Goal: Browse casually: Explore the website without a specific task or goal

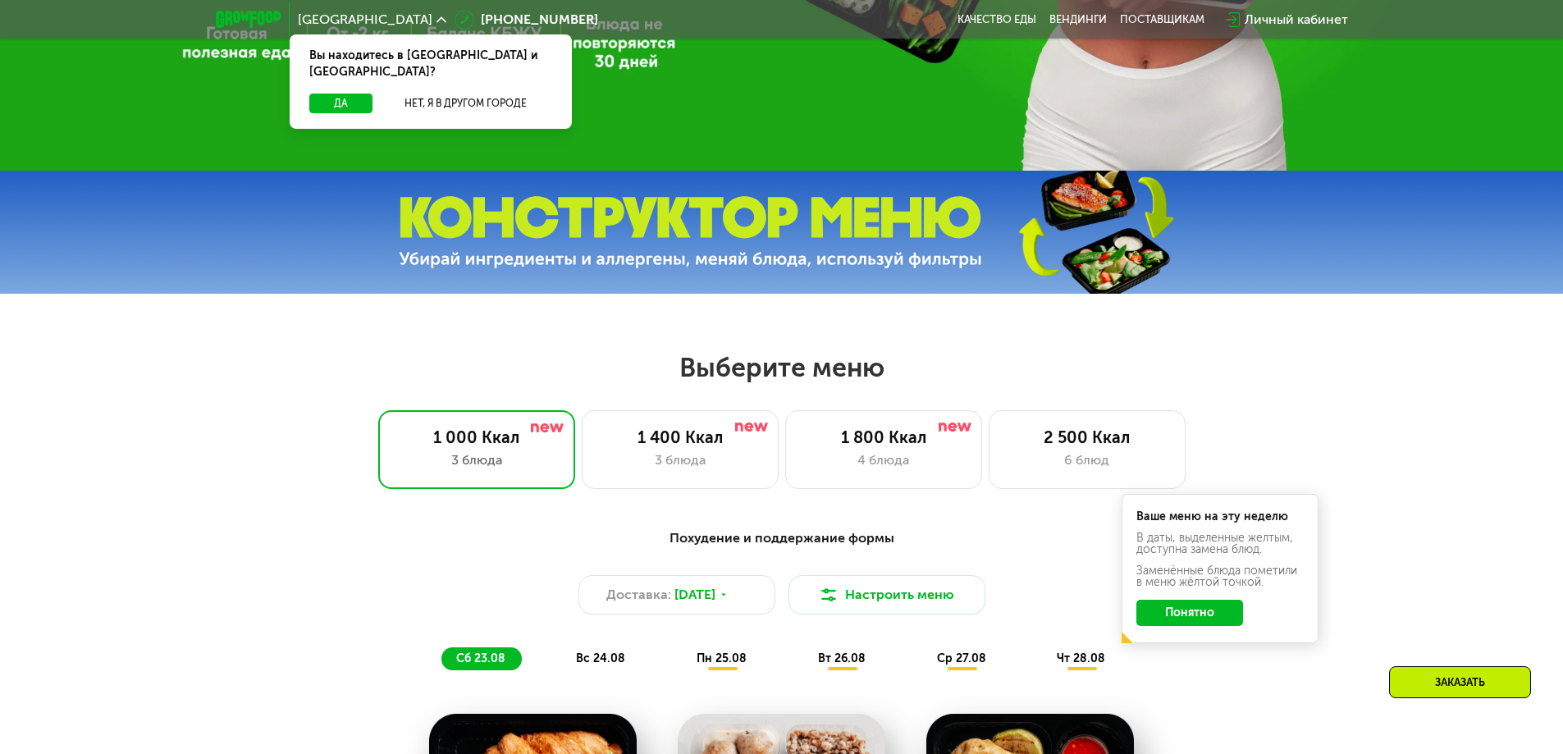
scroll to position [821, 0]
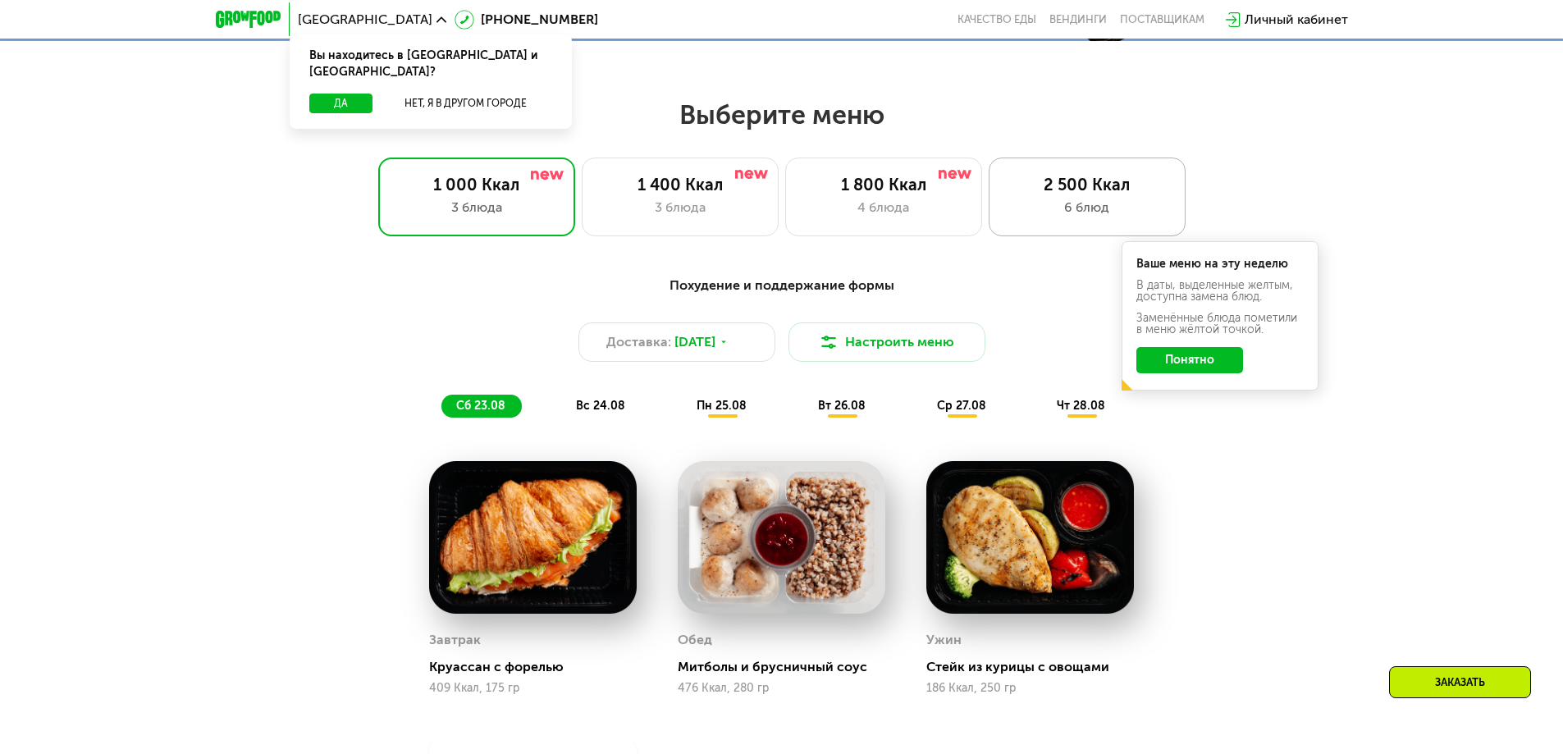
click at [1036, 208] on div "6 блюд" at bounding box center [1087, 208] width 162 height 20
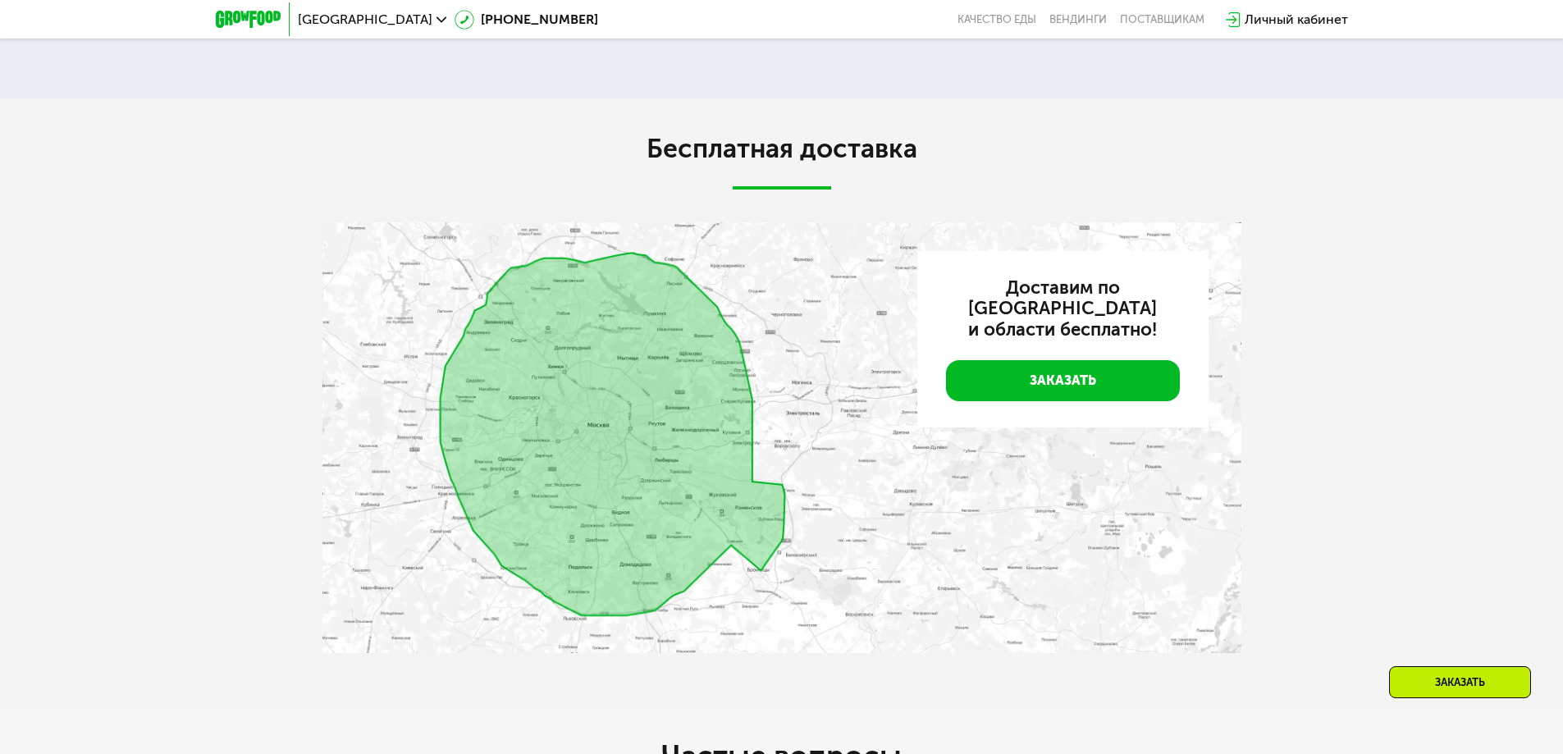
scroll to position [3282, 0]
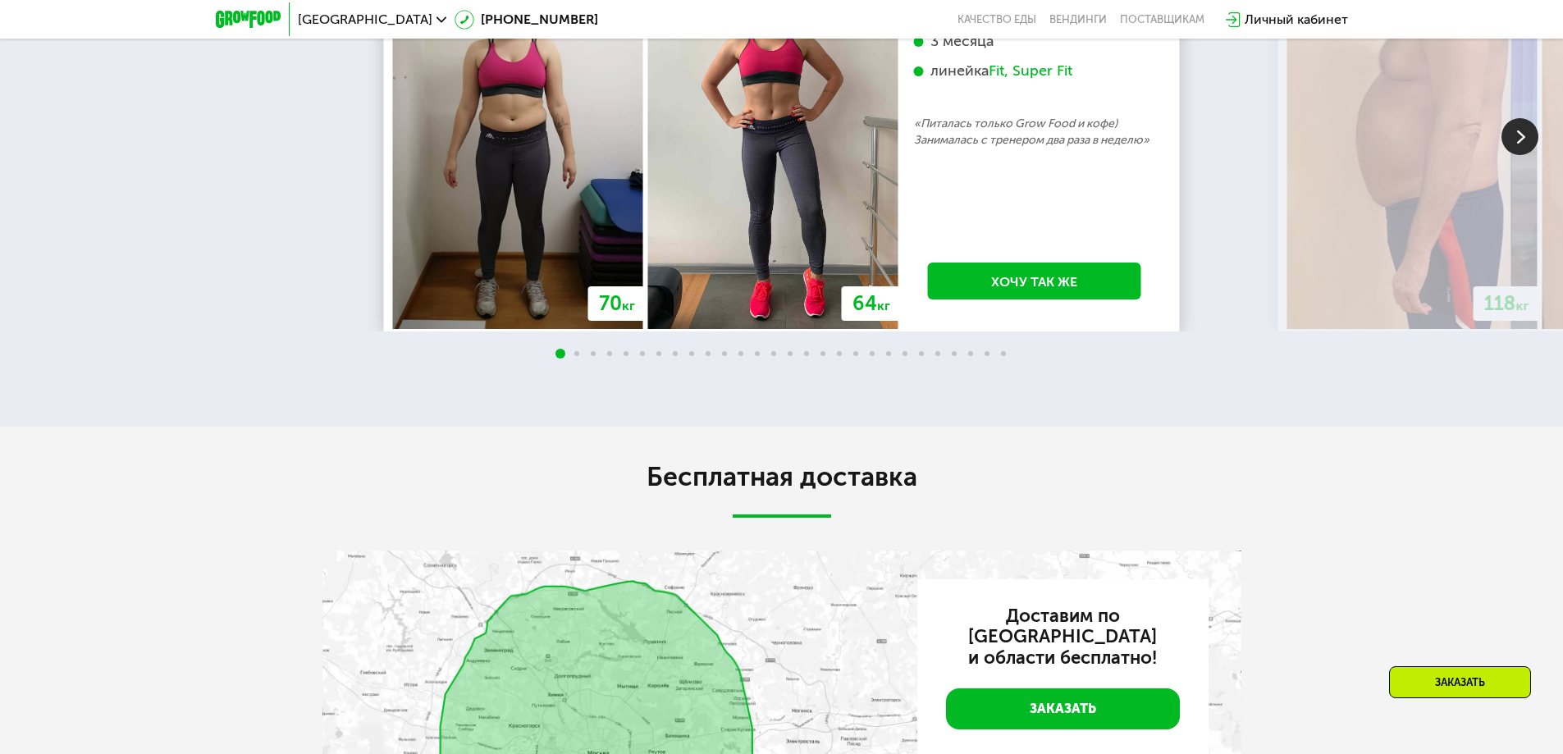
click at [1521, 155] on img at bounding box center [1520, 136] width 37 height 37
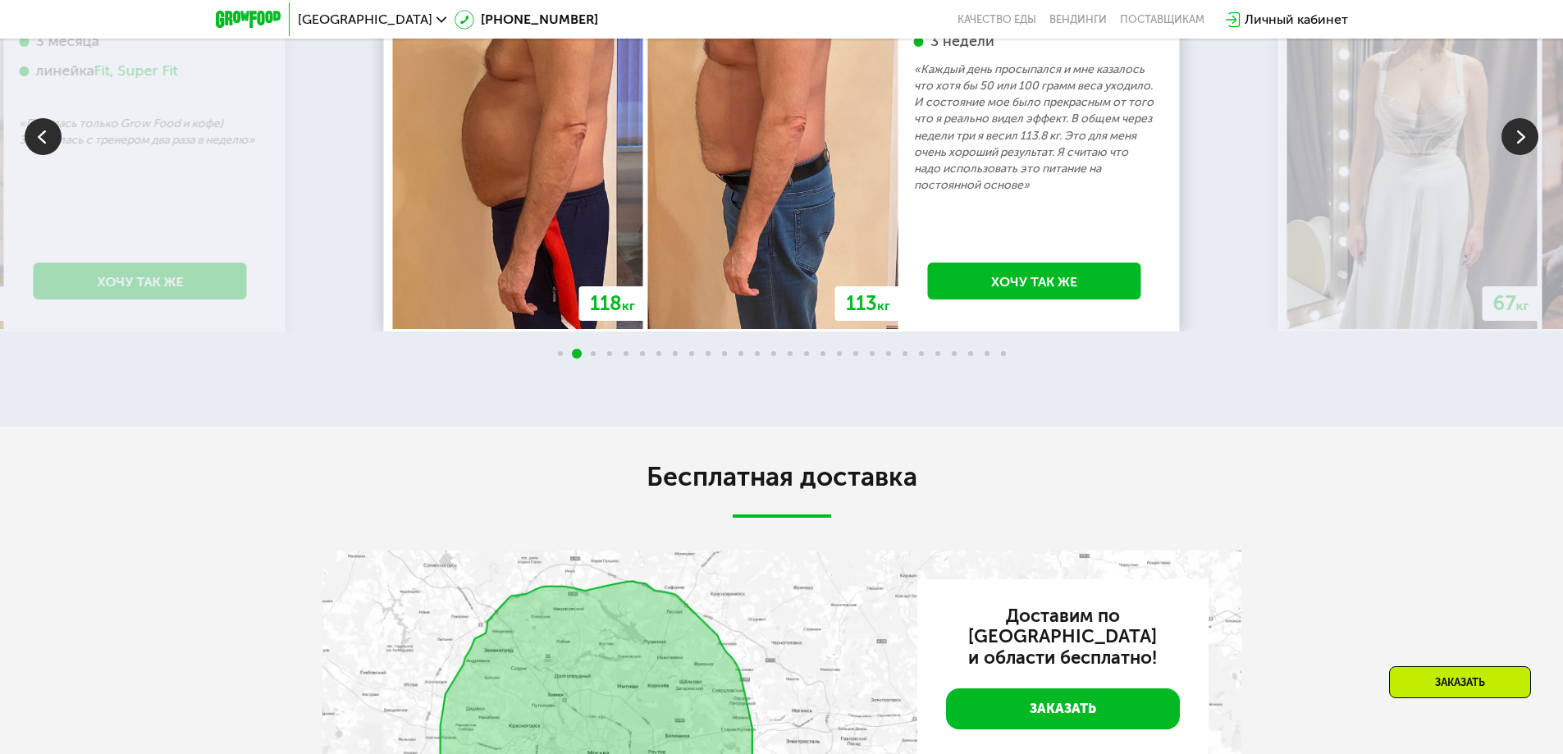
click at [1521, 155] on img at bounding box center [1520, 136] width 37 height 37
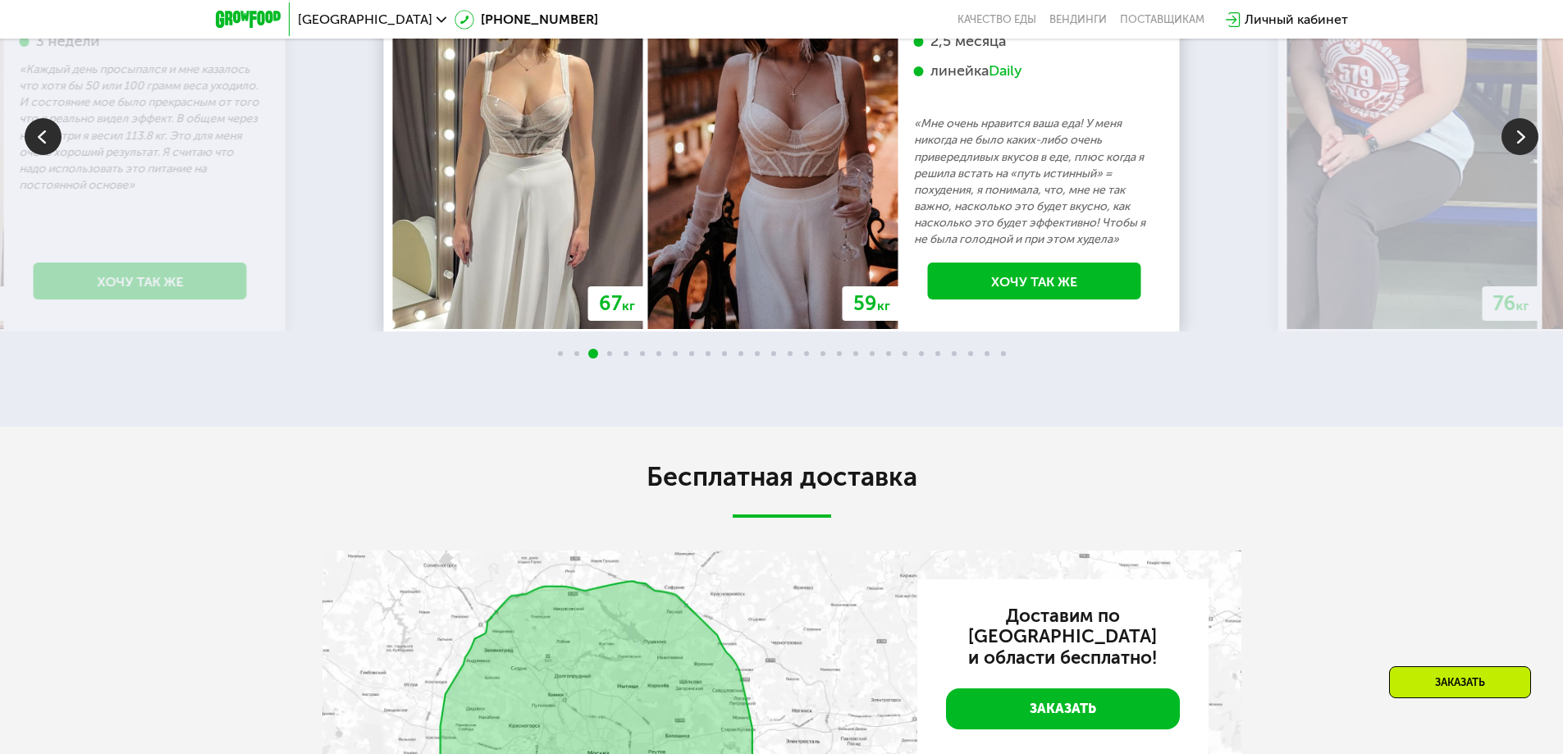
click at [1521, 155] on img at bounding box center [1520, 136] width 37 height 37
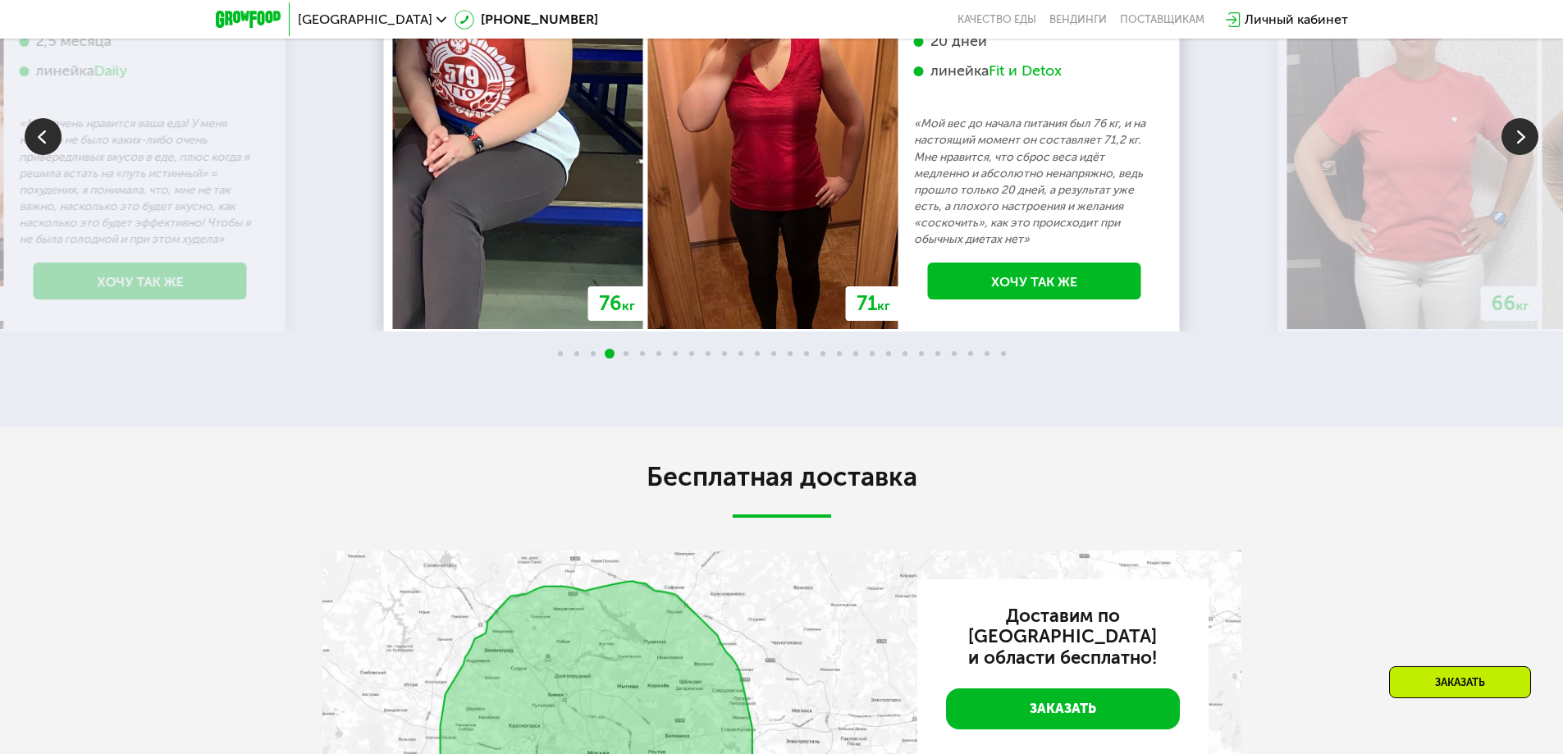
click at [1521, 155] on img at bounding box center [1520, 136] width 37 height 37
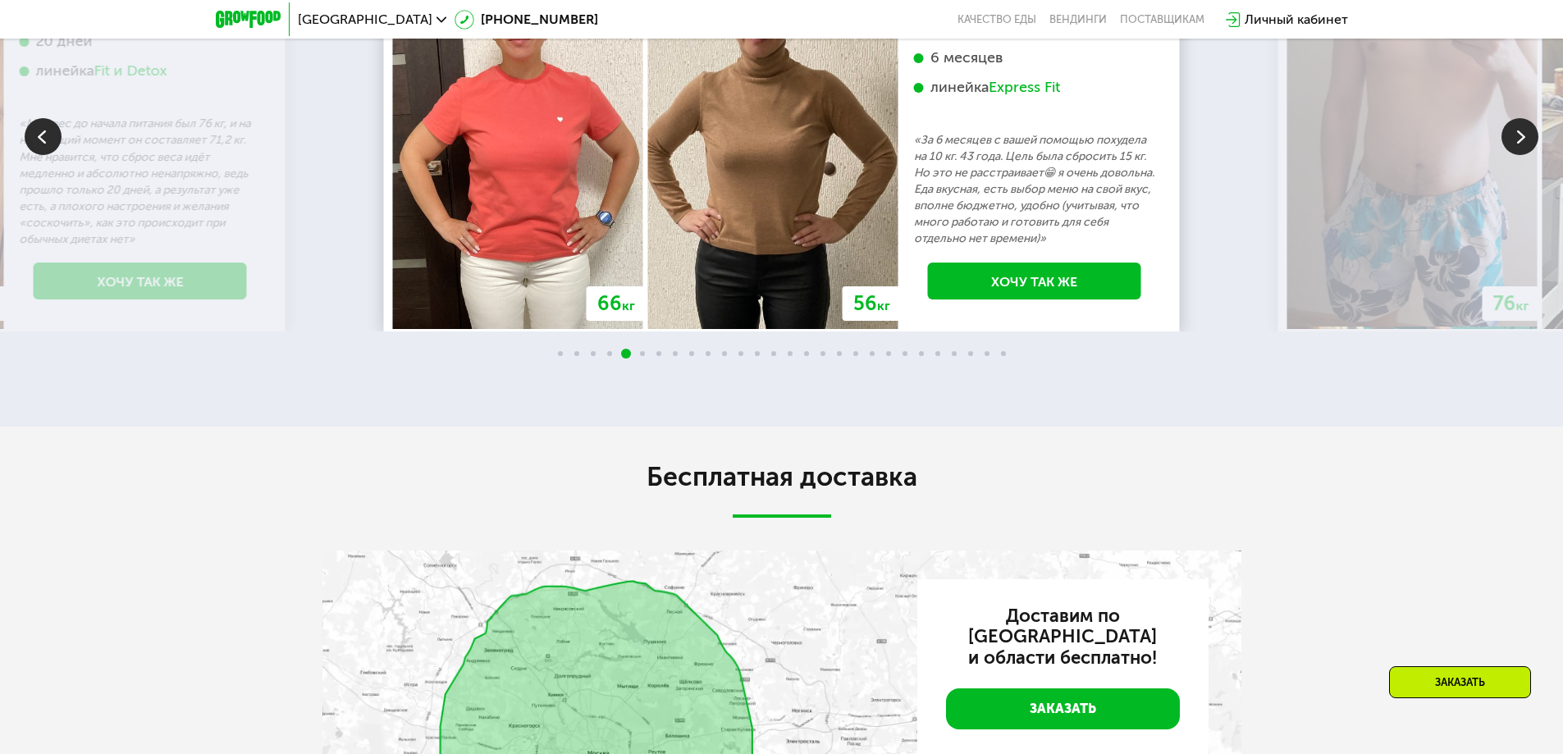
click at [1524, 155] on img at bounding box center [1520, 136] width 37 height 37
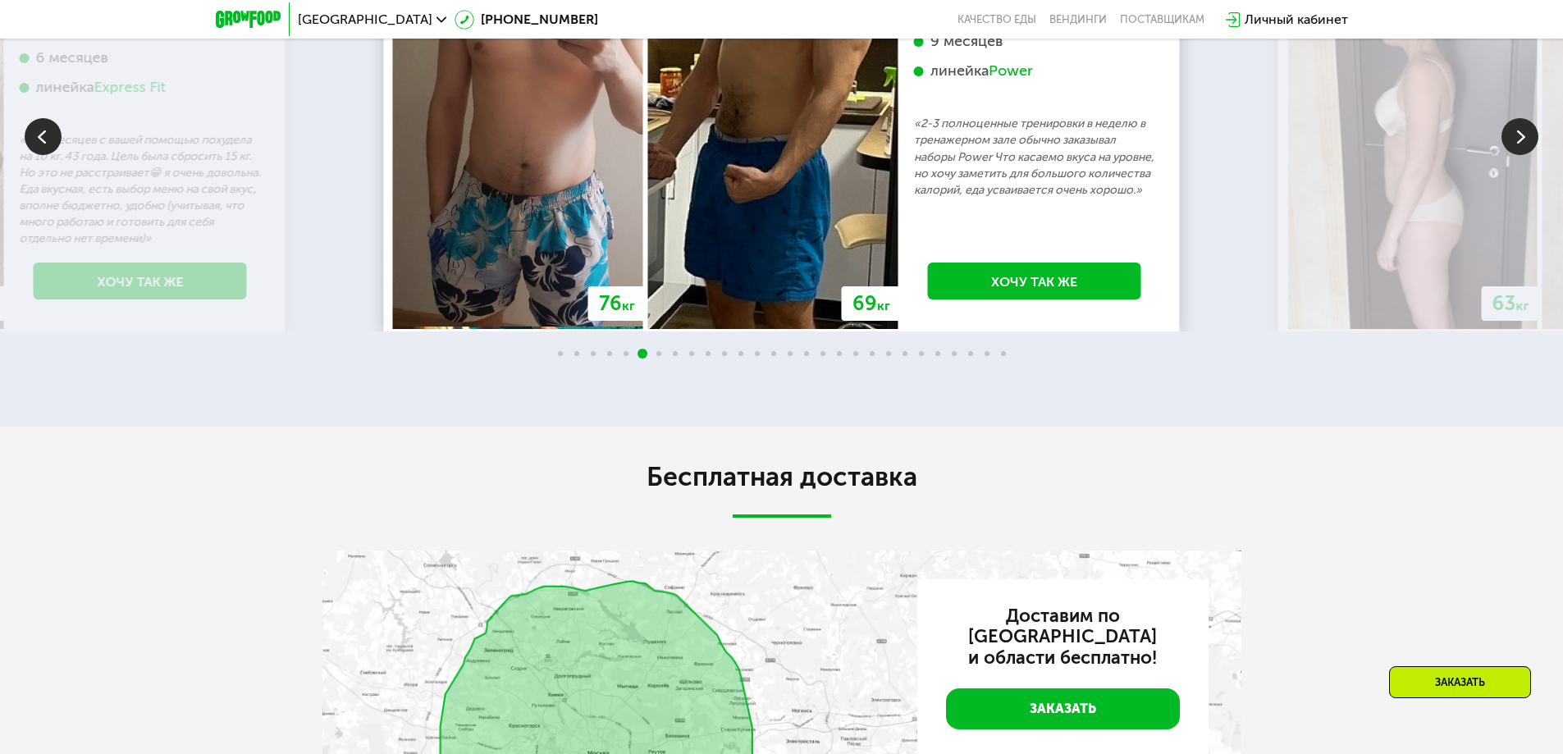
click at [1517, 155] on img at bounding box center [1520, 136] width 37 height 37
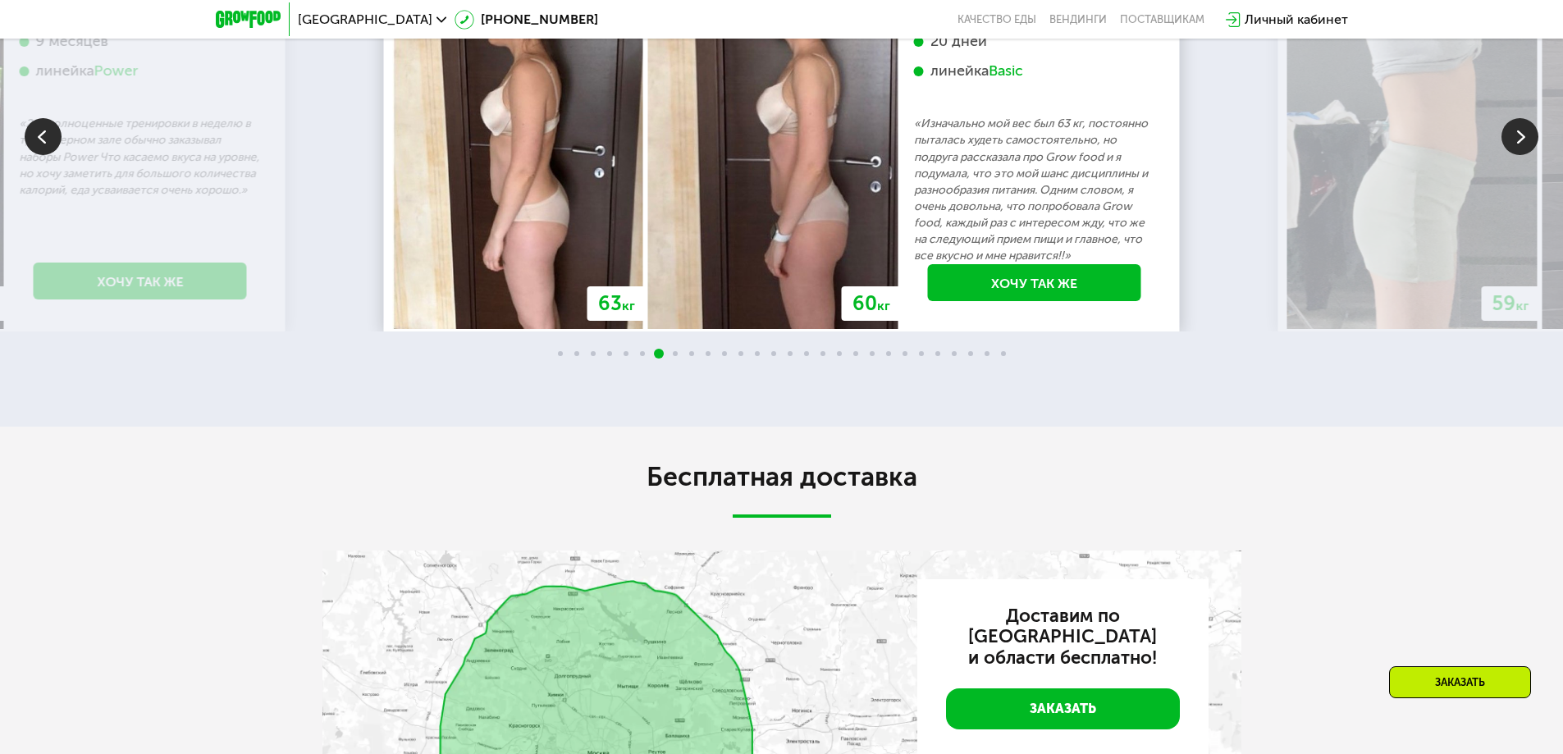
click at [1517, 155] on img at bounding box center [1520, 136] width 37 height 37
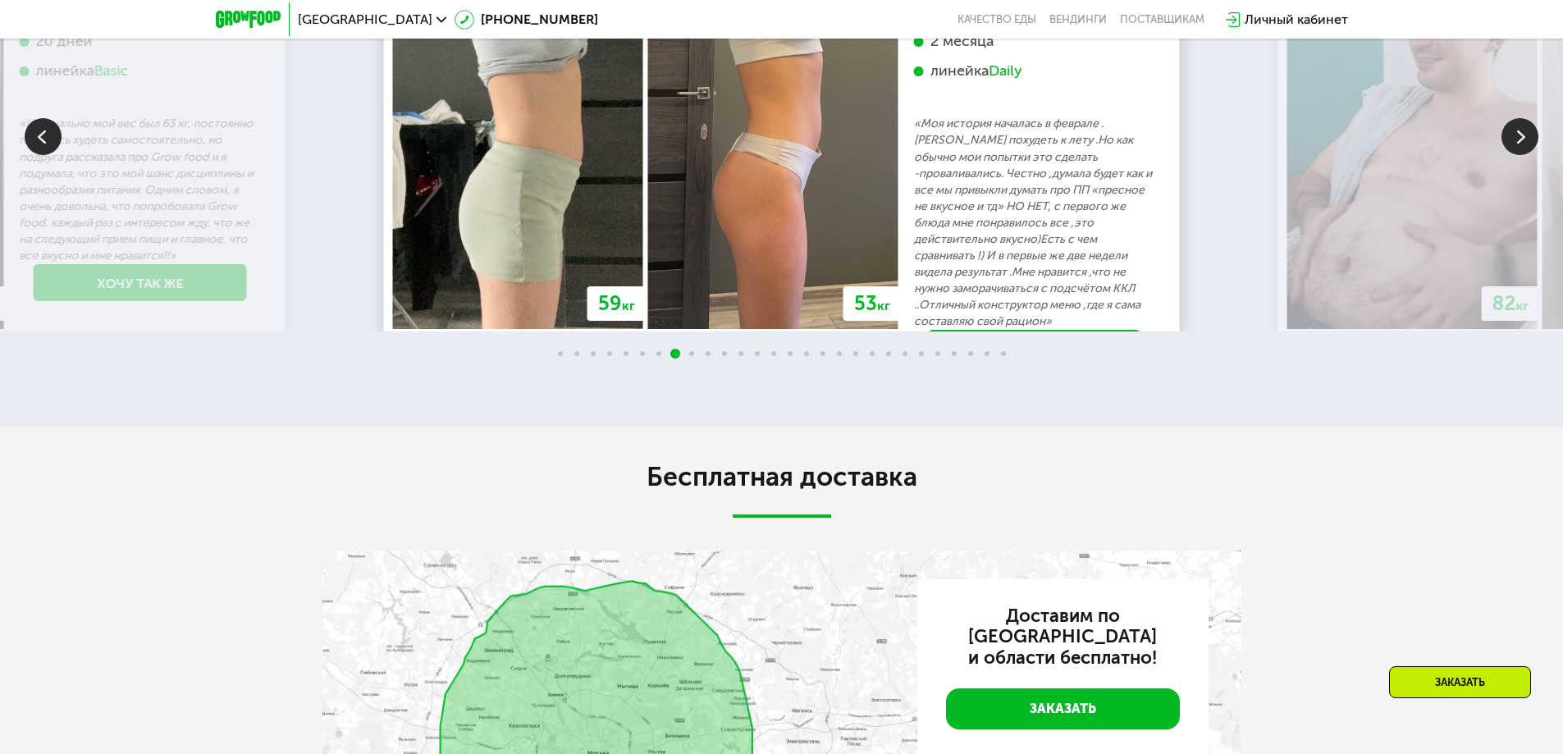
click at [1517, 155] on img at bounding box center [1520, 136] width 37 height 37
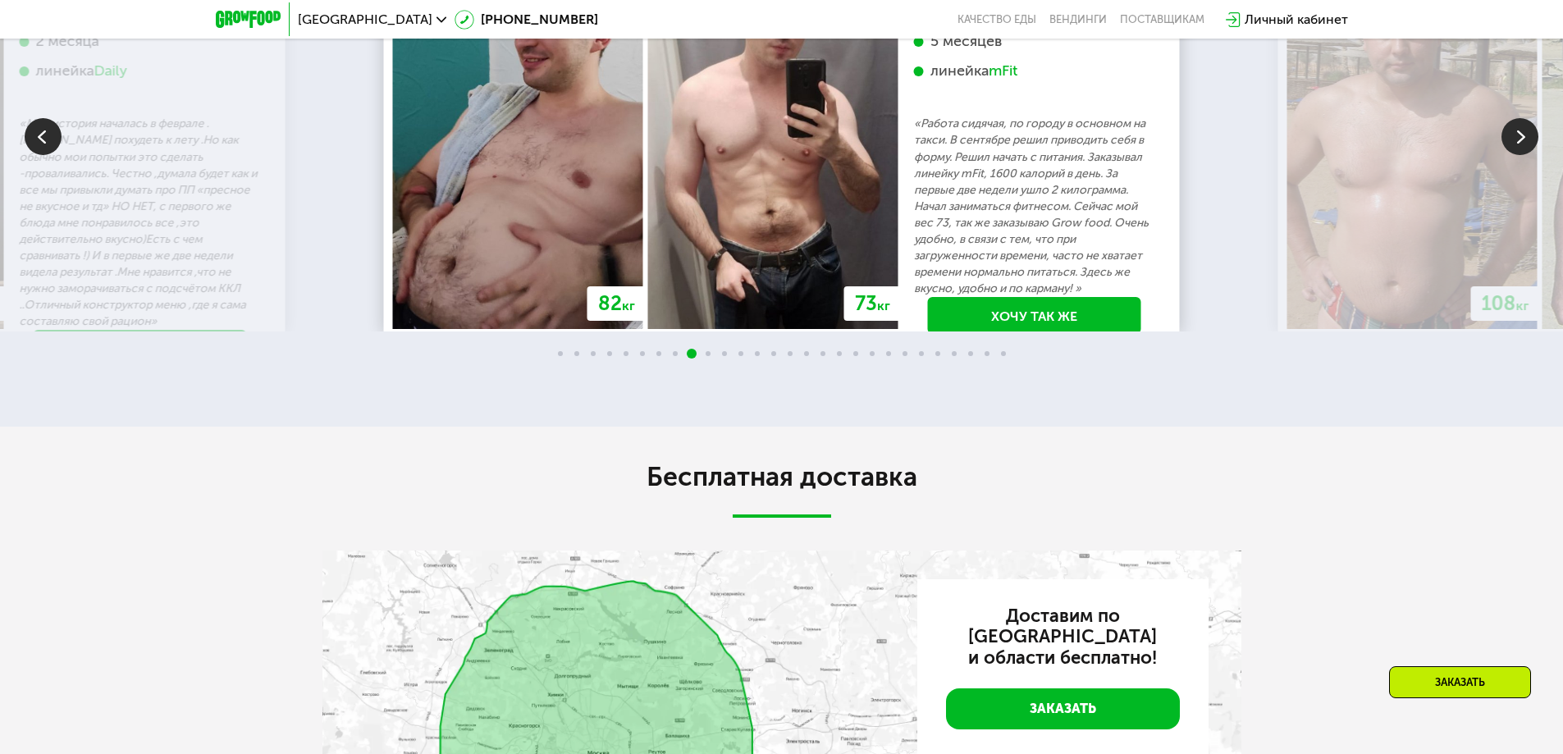
click at [1517, 155] on img at bounding box center [1520, 136] width 37 height 37
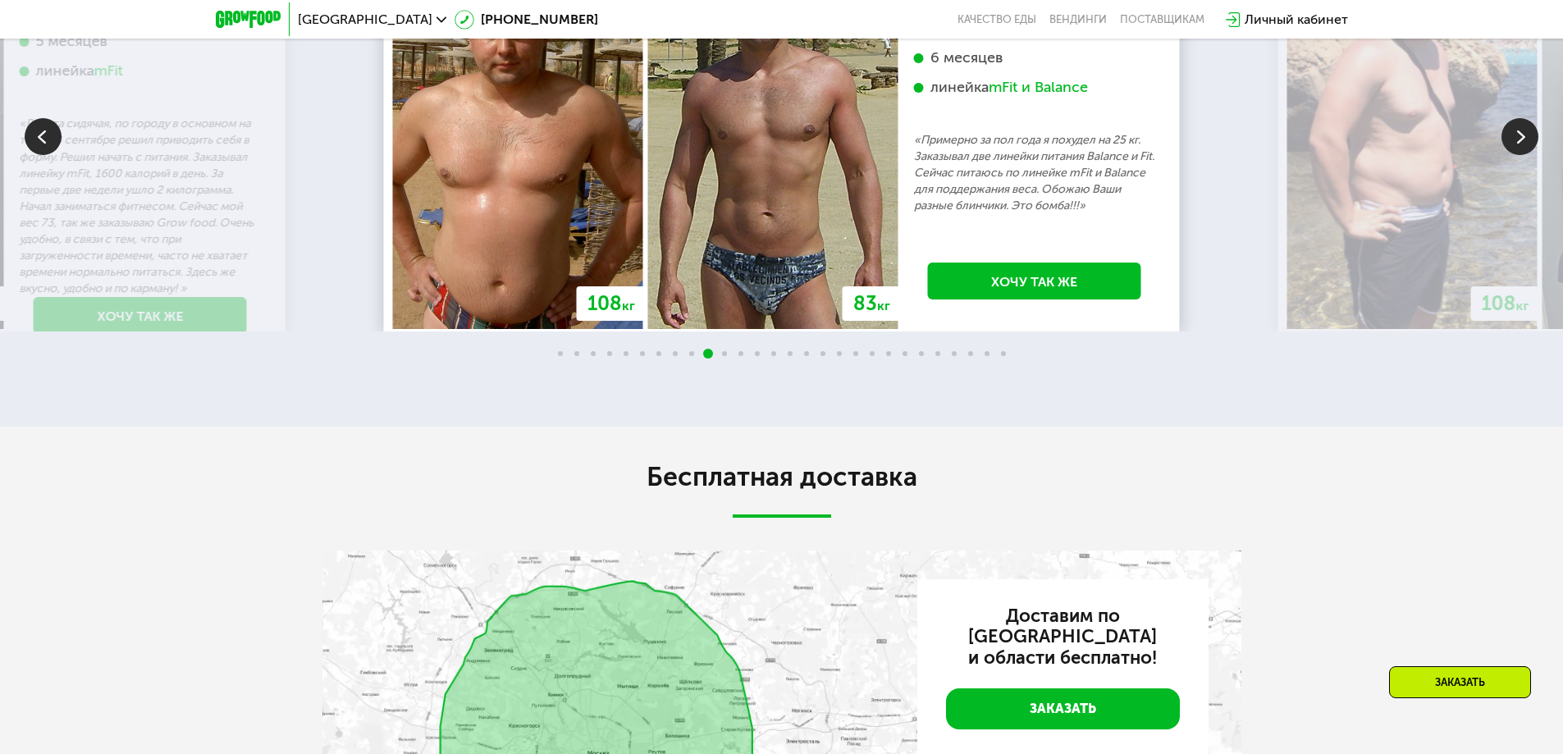
click at [1517, 155] on img at bounding box center [1520, 136] width 37 height 37
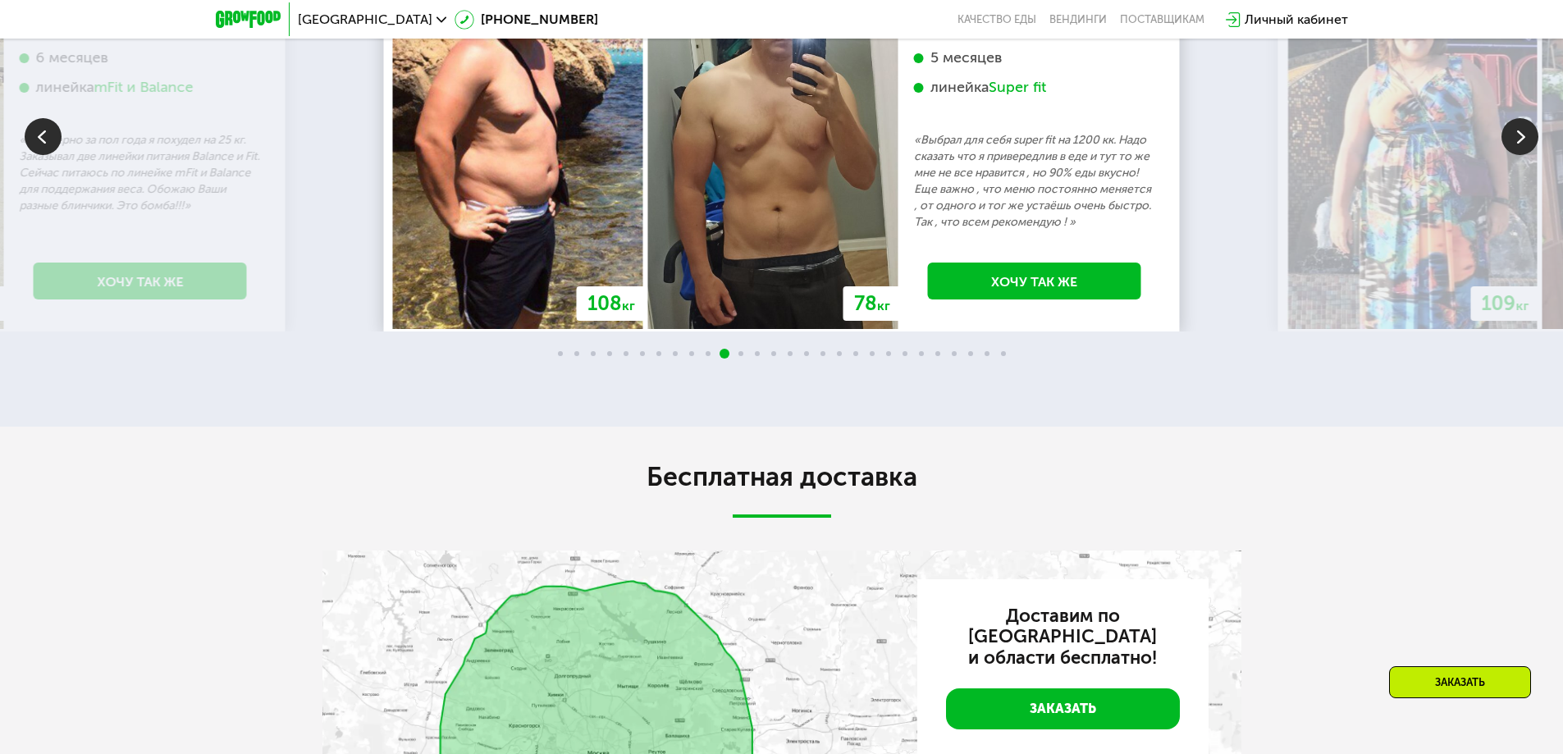
click at [1517, 155] on img at bounding box center [1520, 136] width 37 height 37
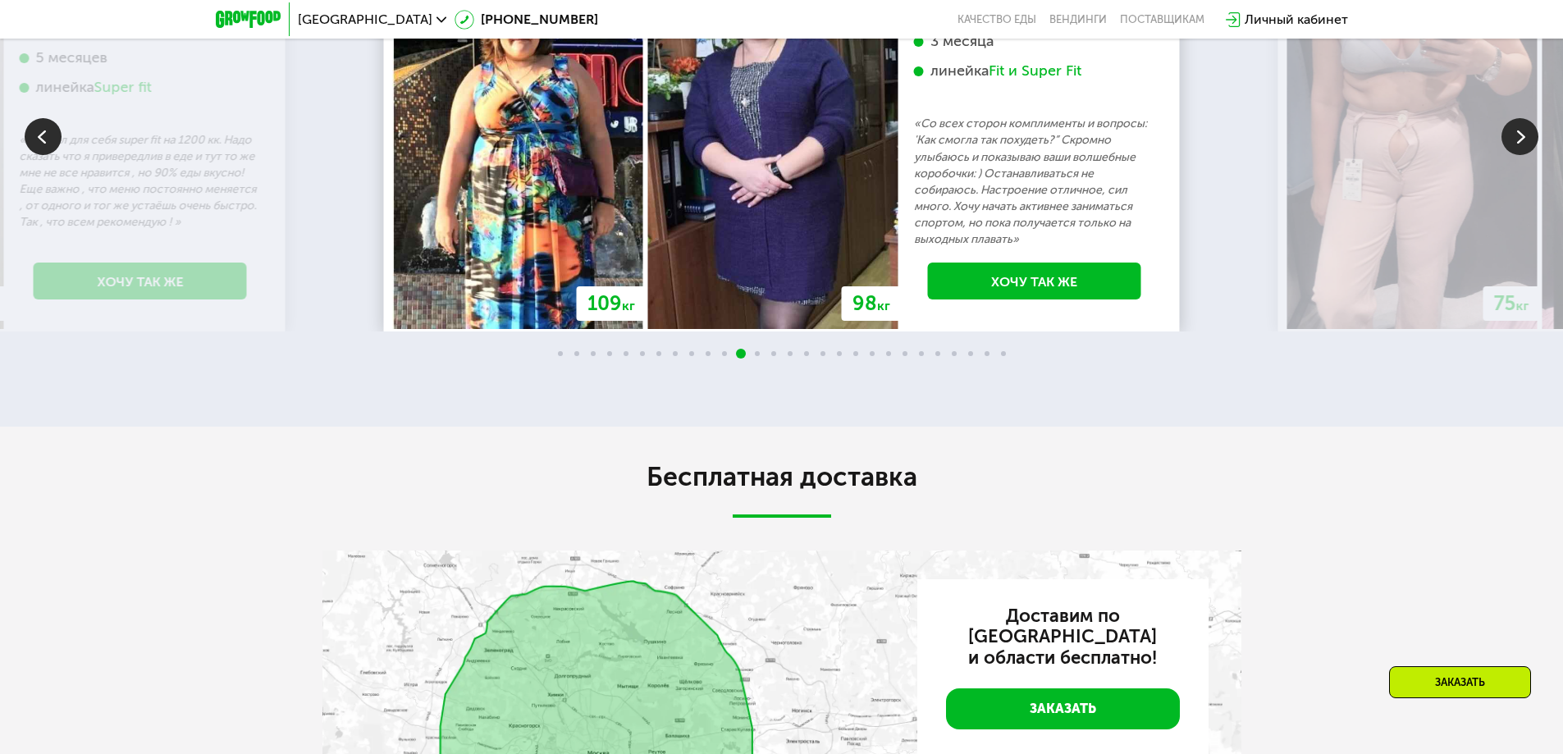
click at [1517, 155] on img at bounding box center [1520, 136] width 37 height 37
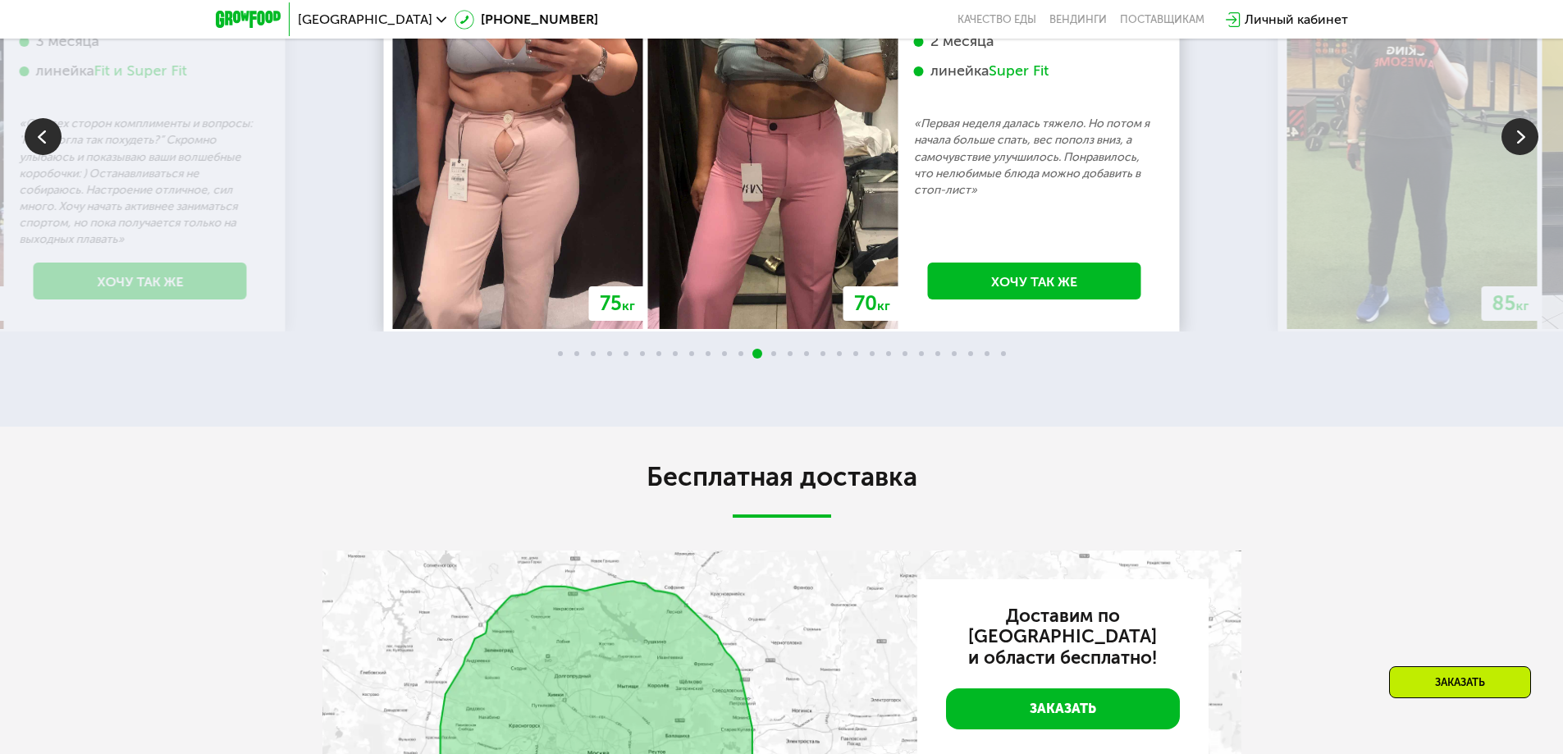
click at [1517, 155] on img at bounding box center [1520, 136] width 37 height 37
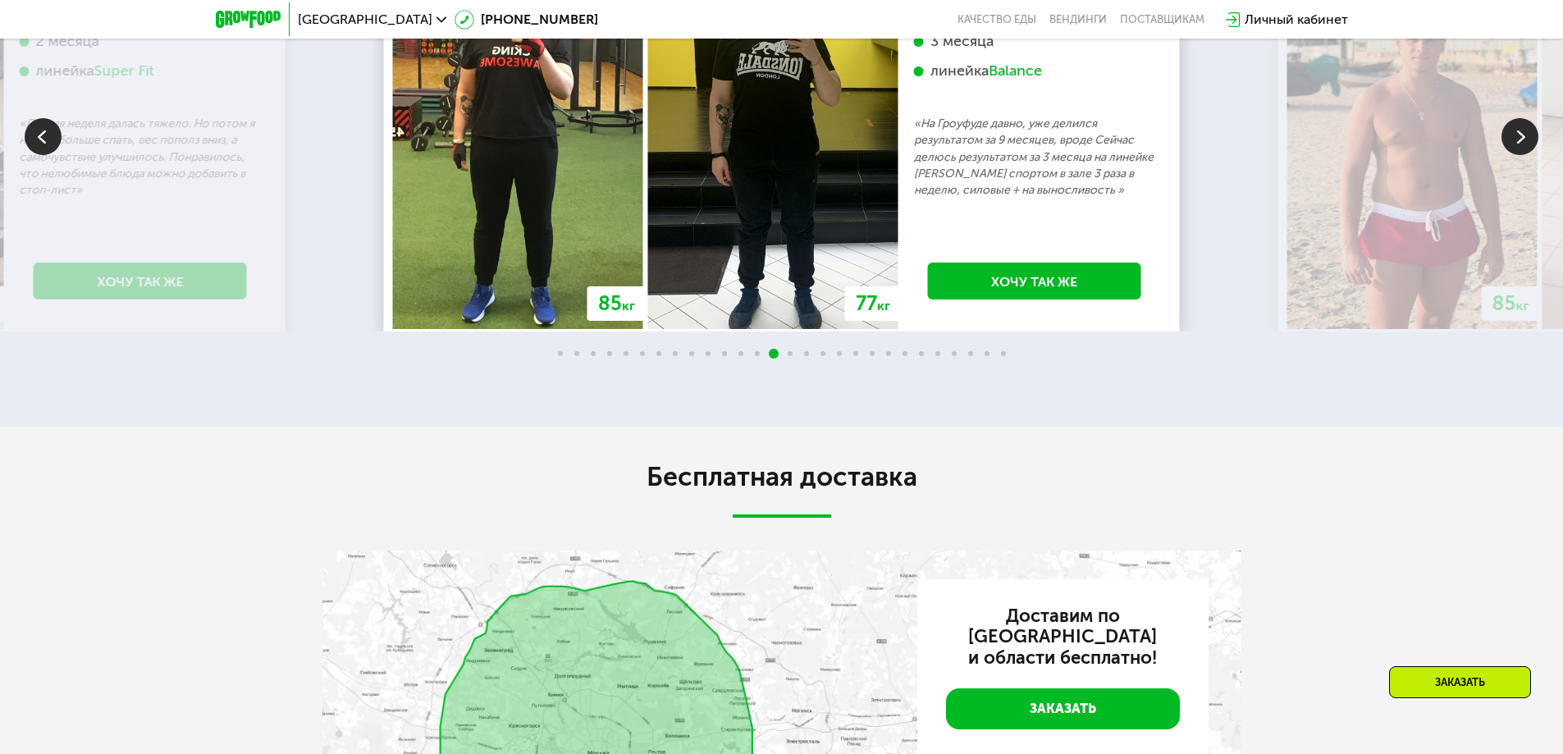
click at [1517, 155] on img at bounding box center [1520, 136] width 37 height 37
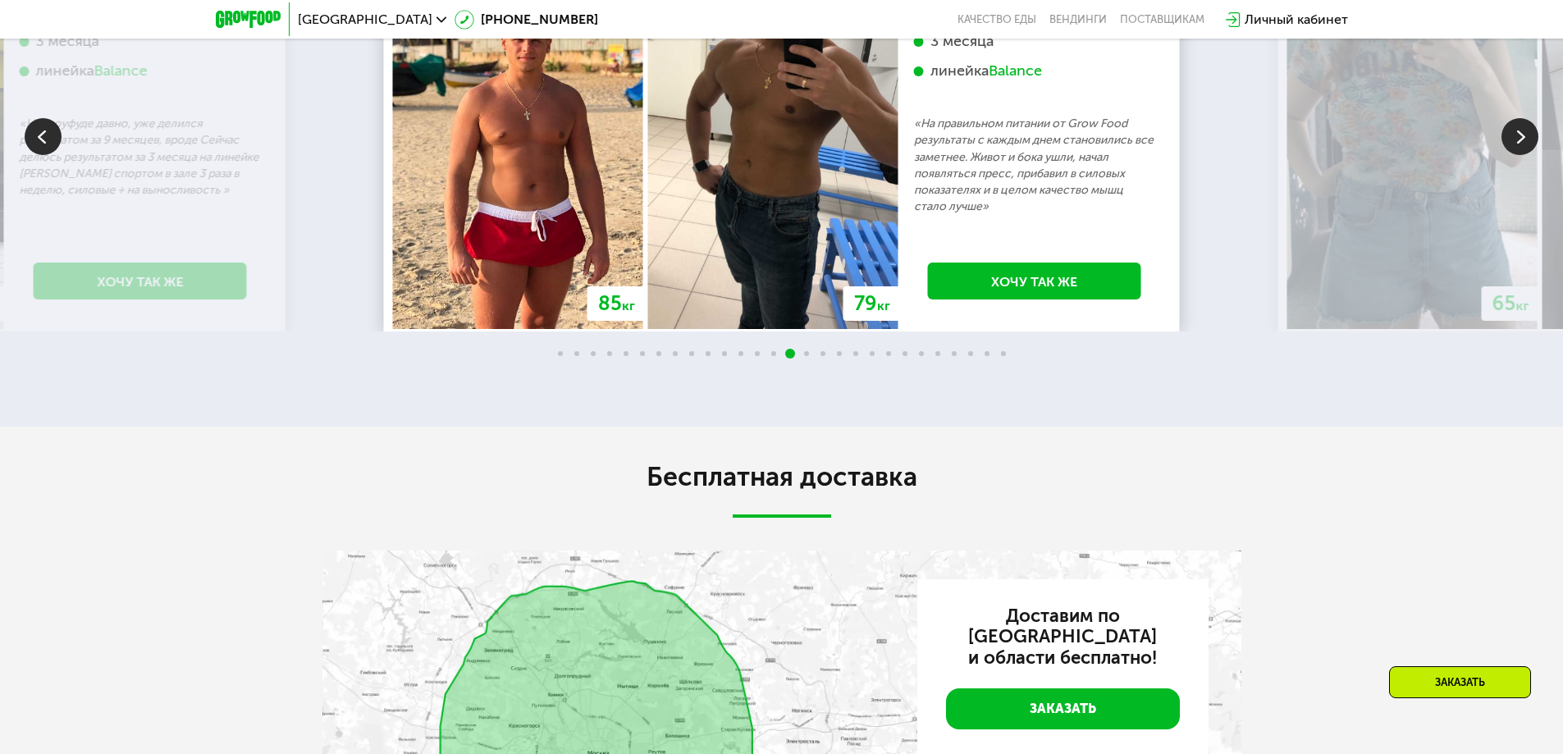
click at [1517, 155] on img at bounding box center [1520, 136] width 37 height 37
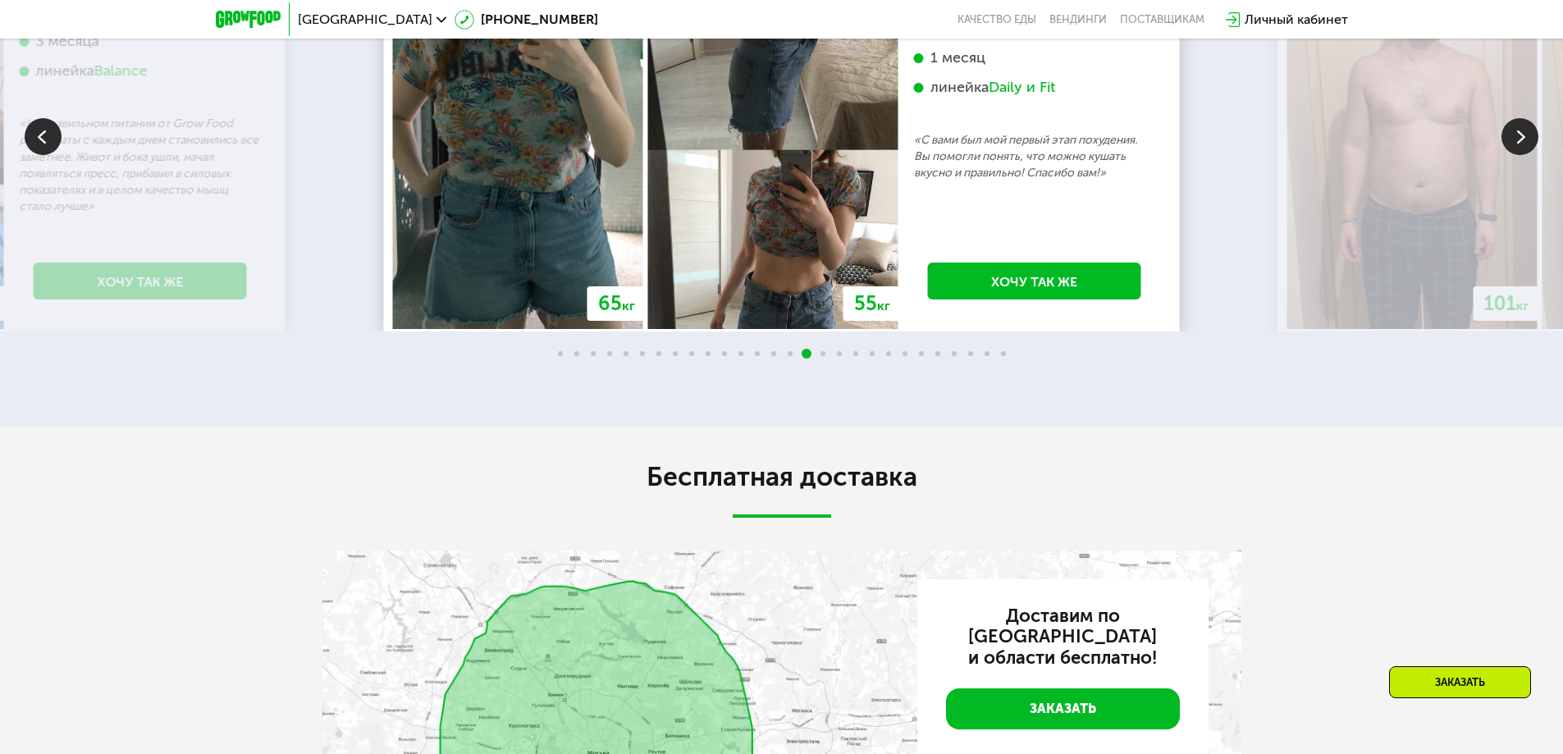
click at [1517, 155] on img at bounding box center [1520, 136] width 37 height 37
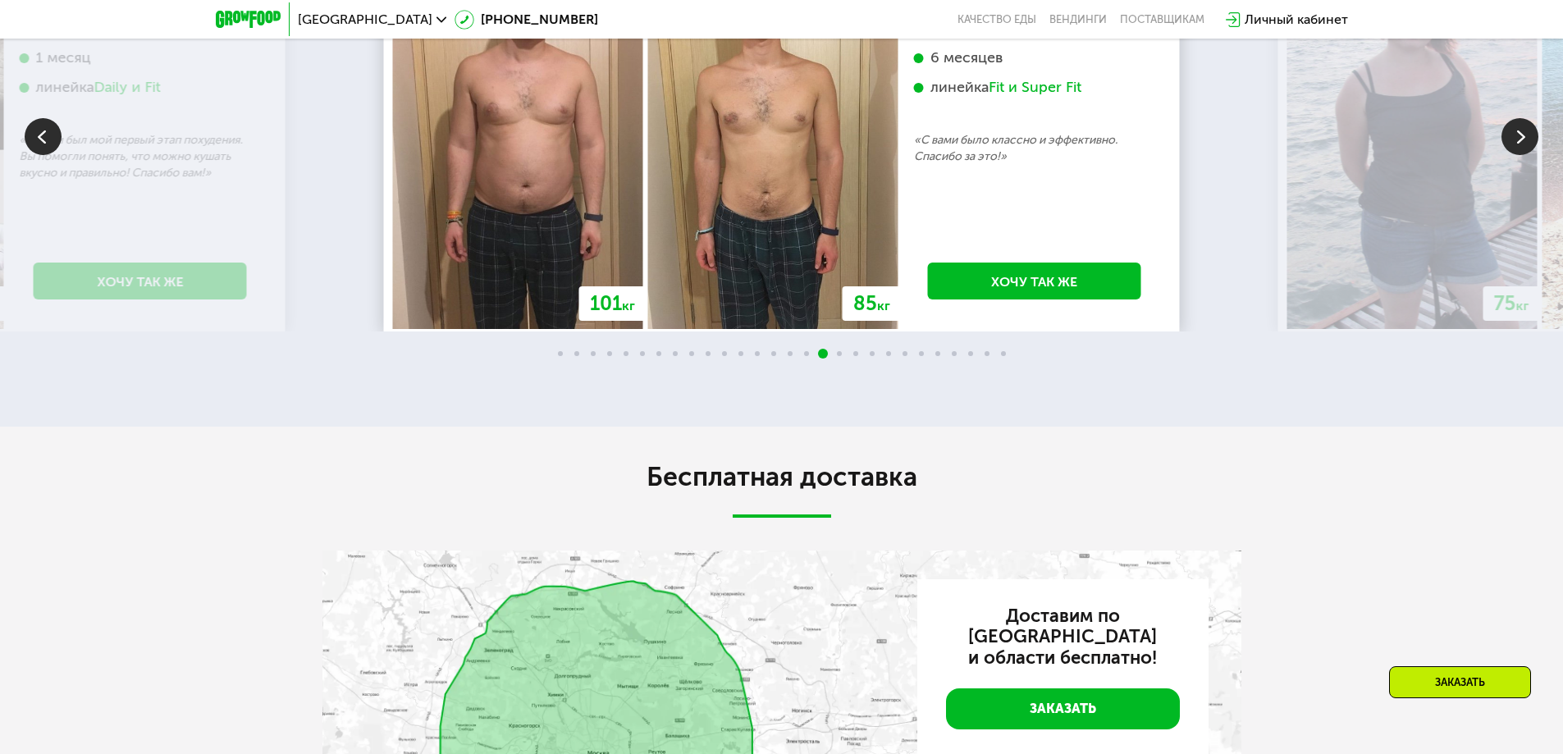
click at [1517, 155] on img at bounding box center [1520, 136] width 37 height 37
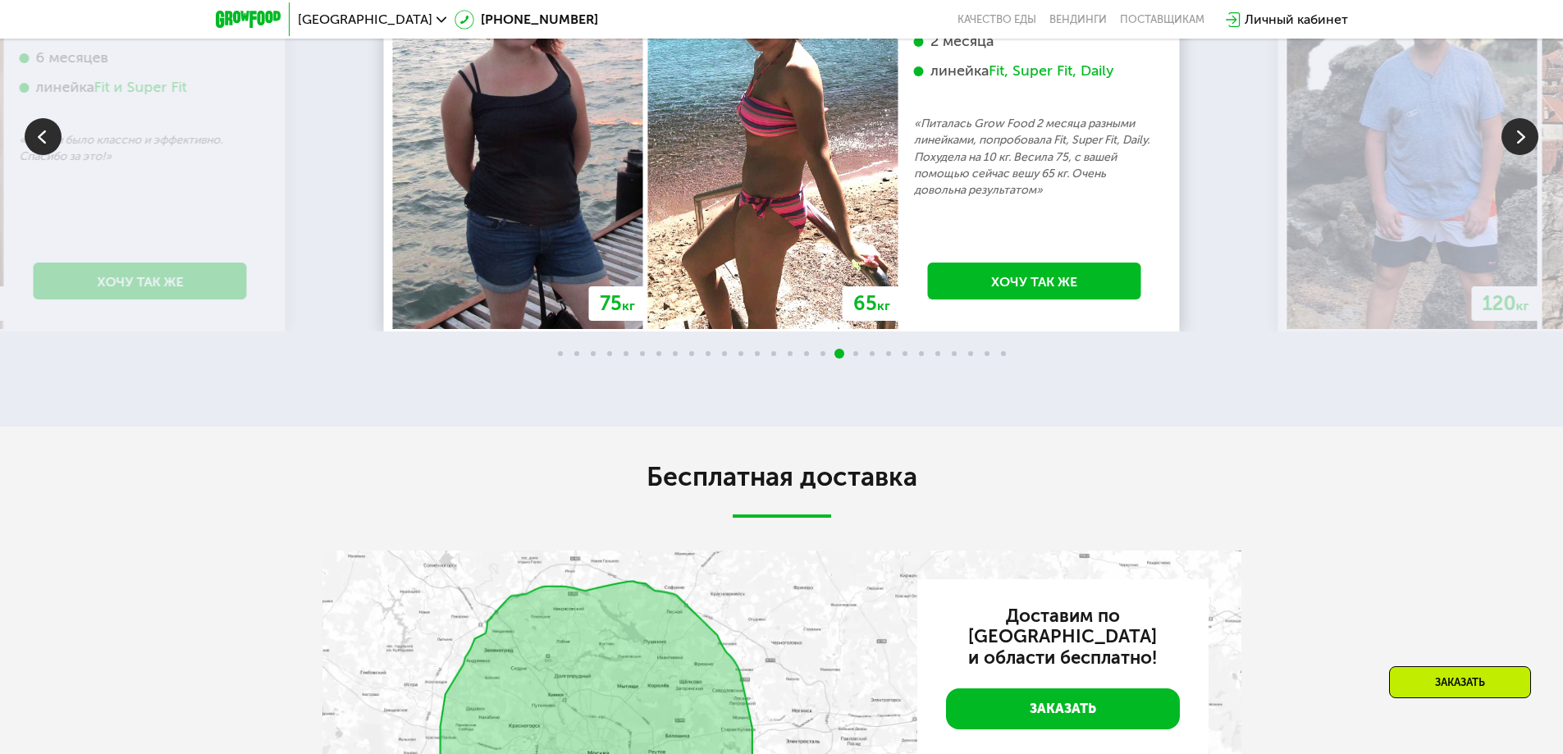
click at [1517, 155] on img at bounding box center [1520, 136] width 37 height 37
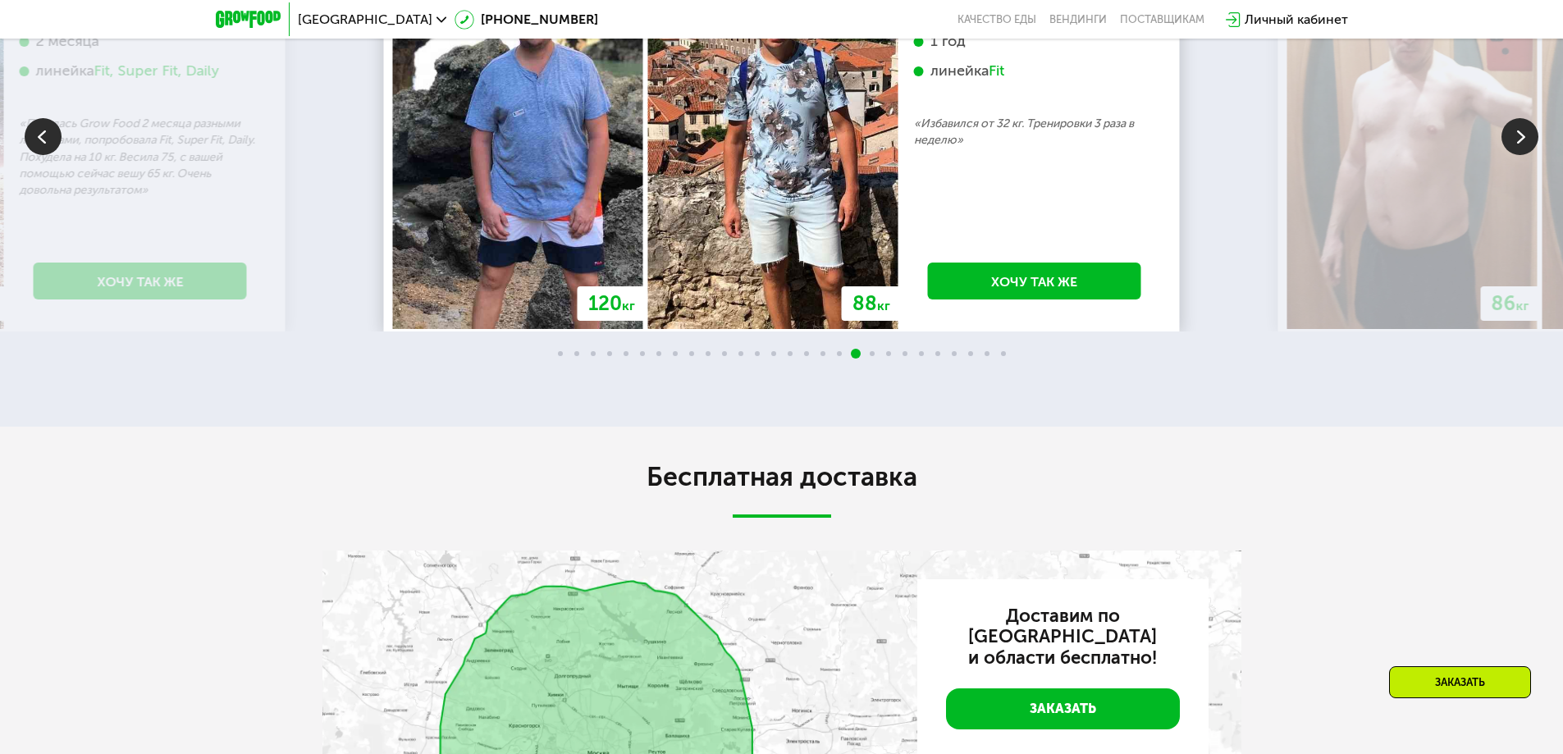
click at [1517, 155] on img at bounding box center [1520, 136] width 37 height 37
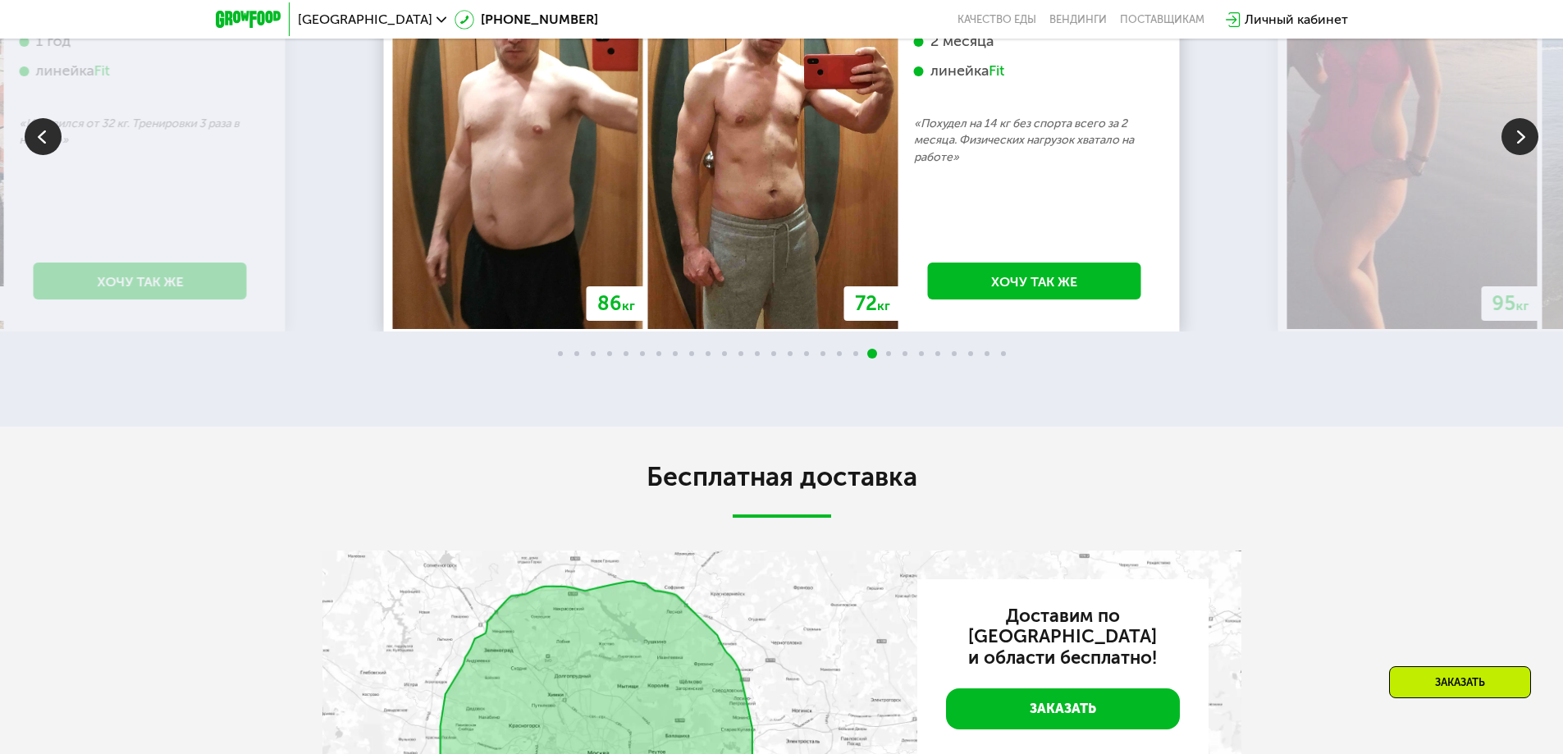
click at [1517, 155] on img at bounding box center [1520, 136] width 37 height 37
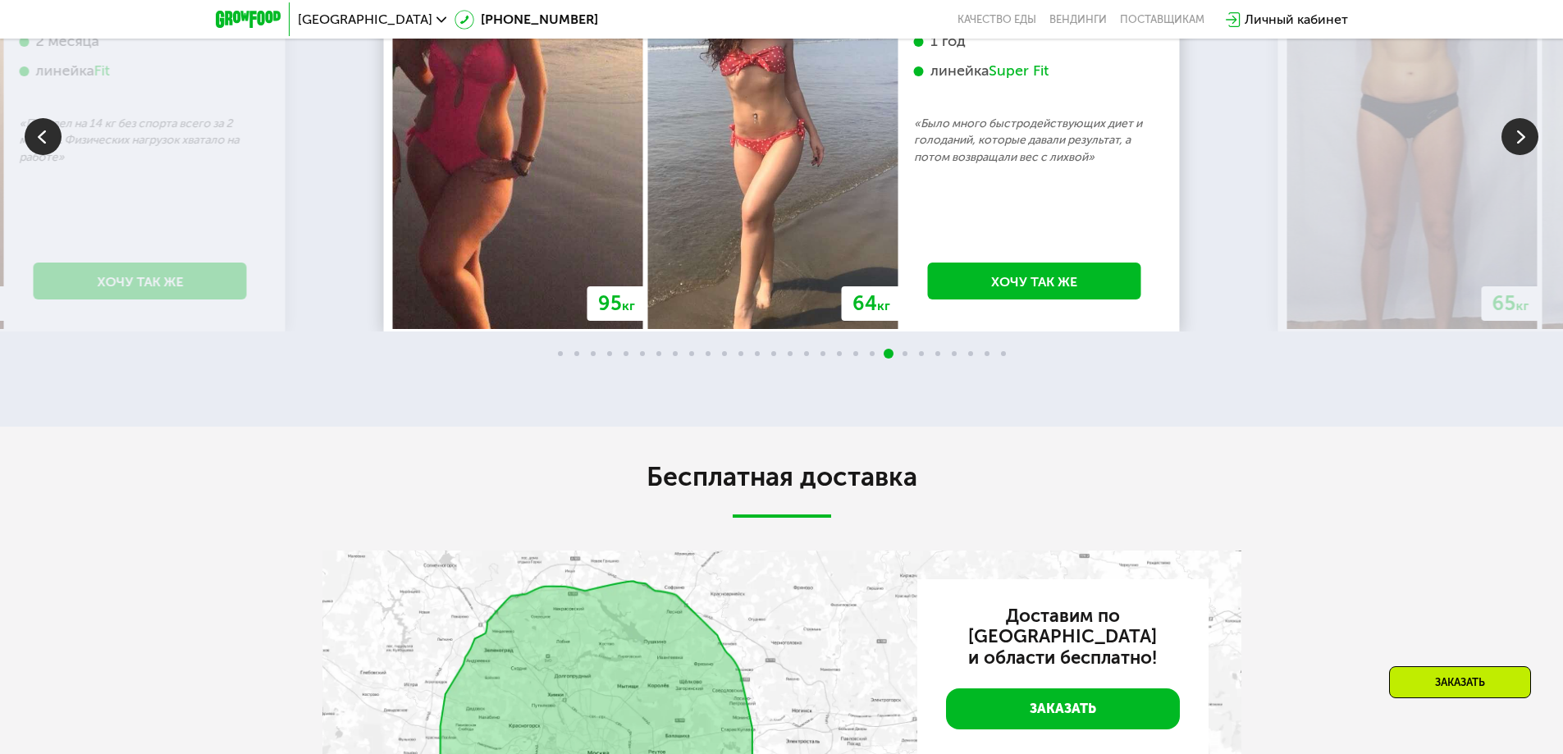
click at [1517, 155] on img at bounding box center [1520, 136] width 37 height 37
